Goal: Task Accomplishment & Management: Use online tool/utility

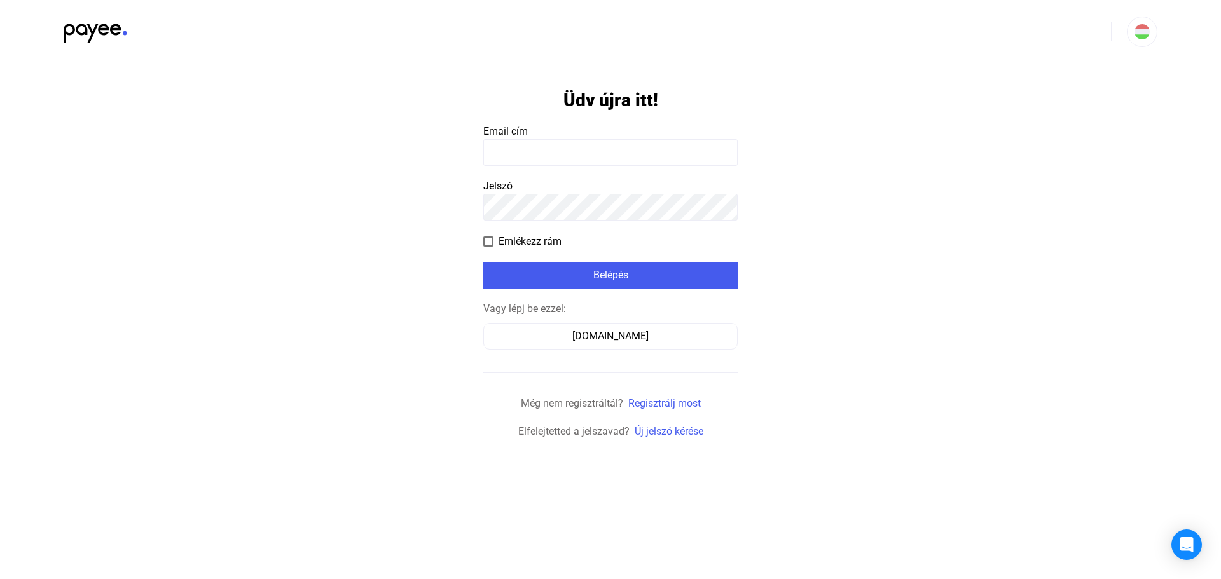
click at [513, 151] on input at bounding box center [610, 152] width 254 height 27
click at [516, 151] on input at bounding box center [610, 152] width 254 height 27
click at [605, 330] on div "[DOMAIN_NAME]" at bounding box center [610, 336] width 245 height 15
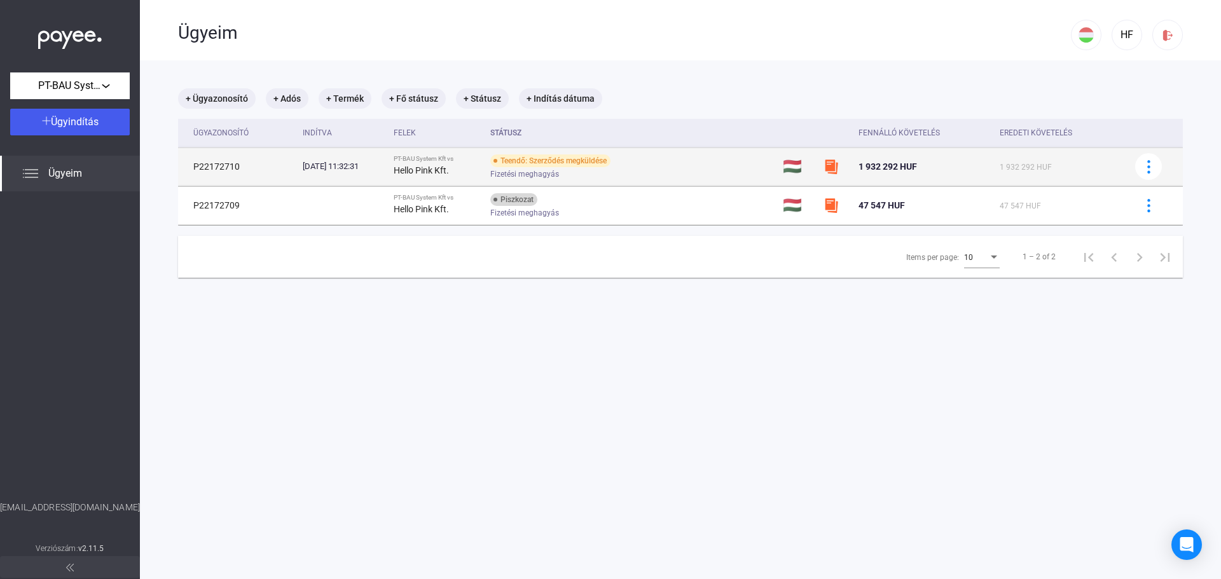
click at [594, 158] on div "Teendő: Szerződés megküldése" at bounding box center [550, 160] width 120 height 13
